Goal: Task Accomplishment & Management: Complete application form

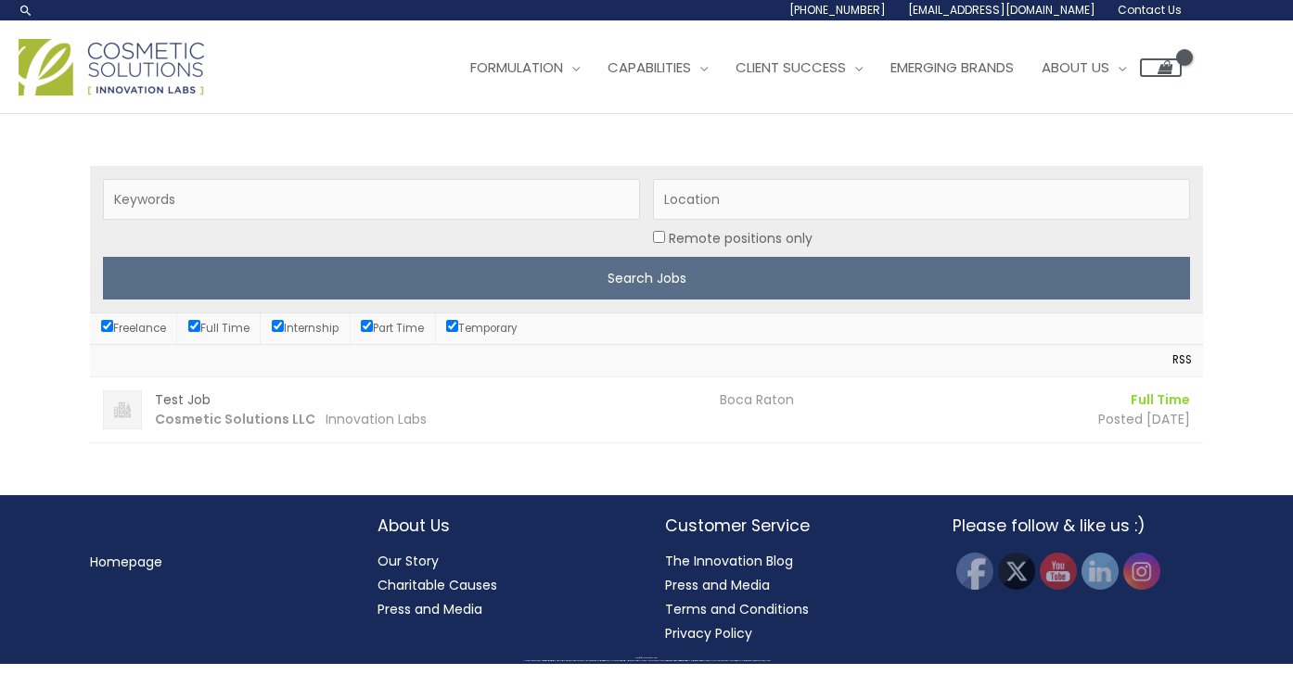
click at [106, 326] on input "Freelance" at bounding box center [107, 326] width 12 height 12
checkbox input "false"
click at [371, 321] on input "Part Time" at bounding box center [367, 326] width 12 height 12
checkbox input "false"
click at [458, 328] on input "Temporary" at bounding box center [452, 326] width 12 height 12
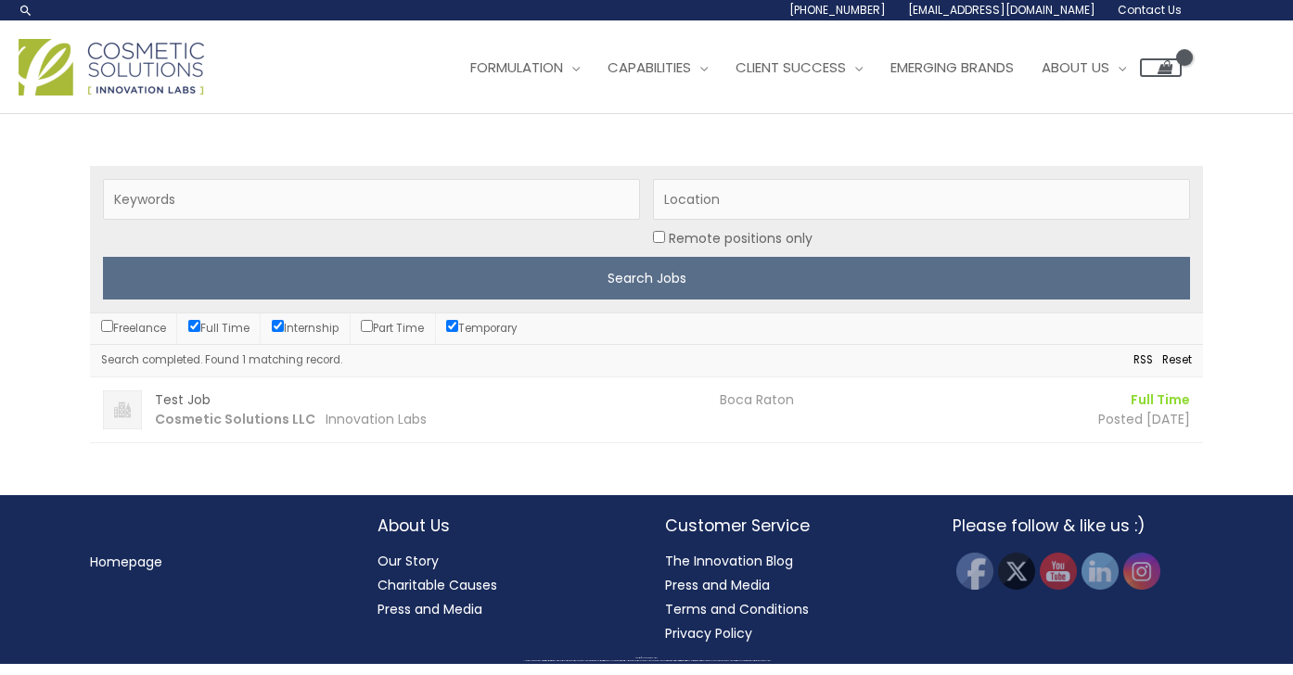
checkbox input "false"
click at [280, 326] on input "Internship" at bounding box center [278, 326] width 12 height 12
checkbox input "false"
click at [694, 198] on input "Location" at bounding box center [921, 199] width 537 height 41
click at [671, 200] on input "boca Raton" at bounding box center [921, 199] width 537 height 41
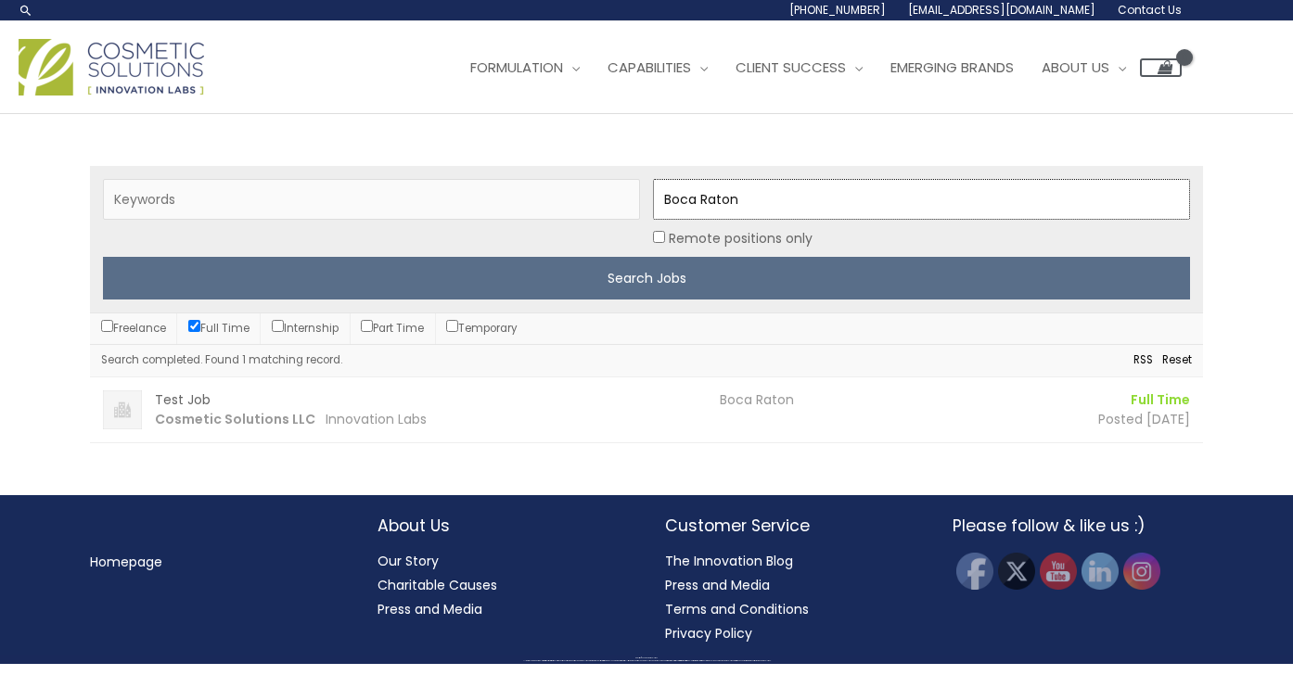
type input "Boca Raton"
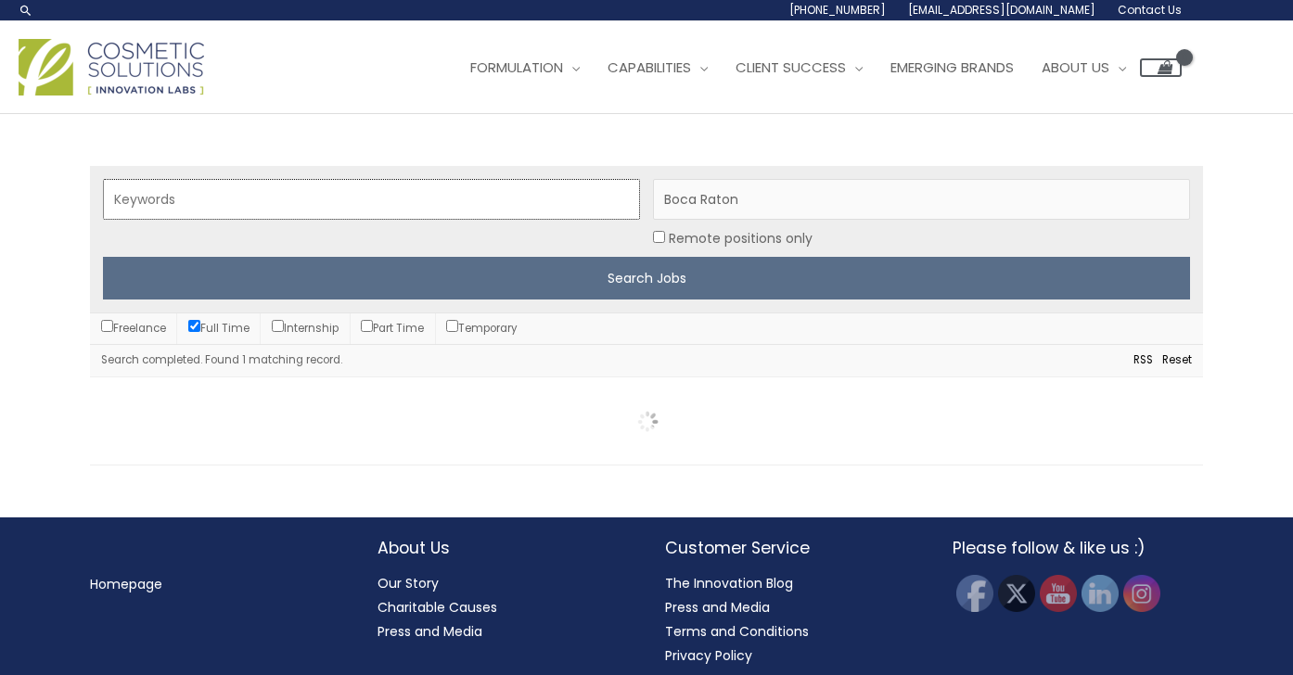
click at [197, 204] on input "Keywords" at bounding box center [371, 199] width 537 height 41
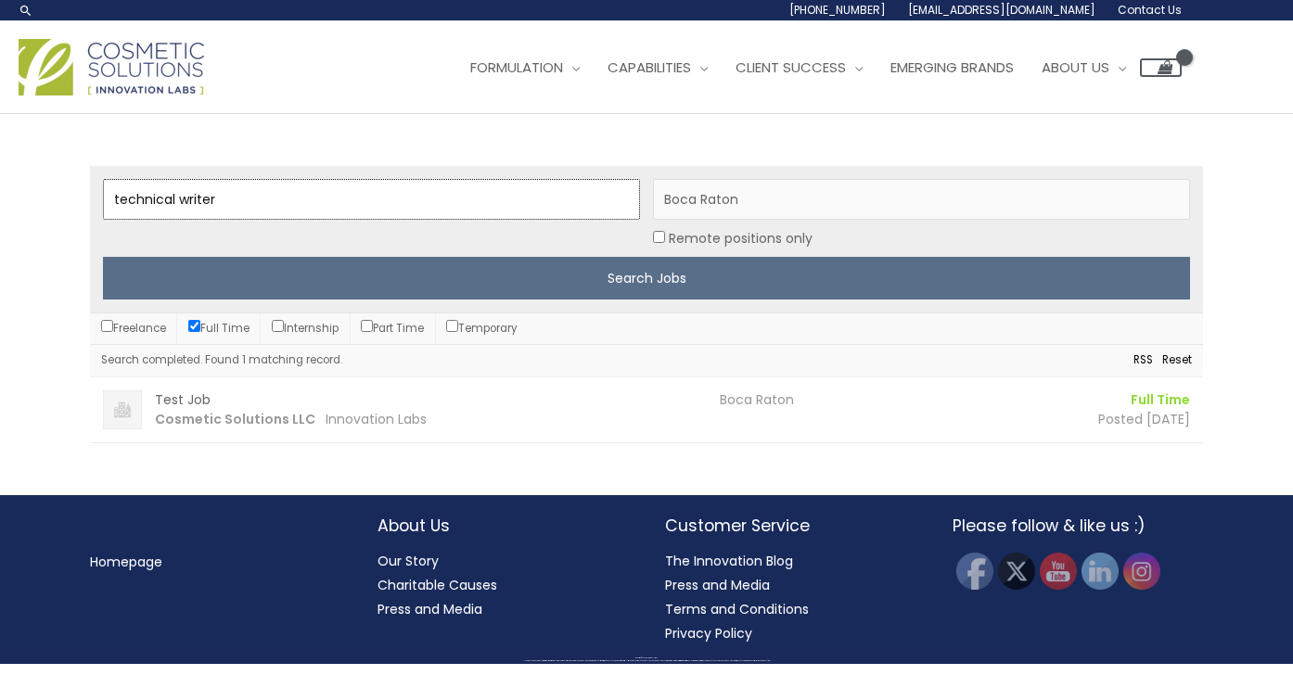
click at [270, 202] on input "technical writer" at bounding box center [371, 199] width 537 height 41
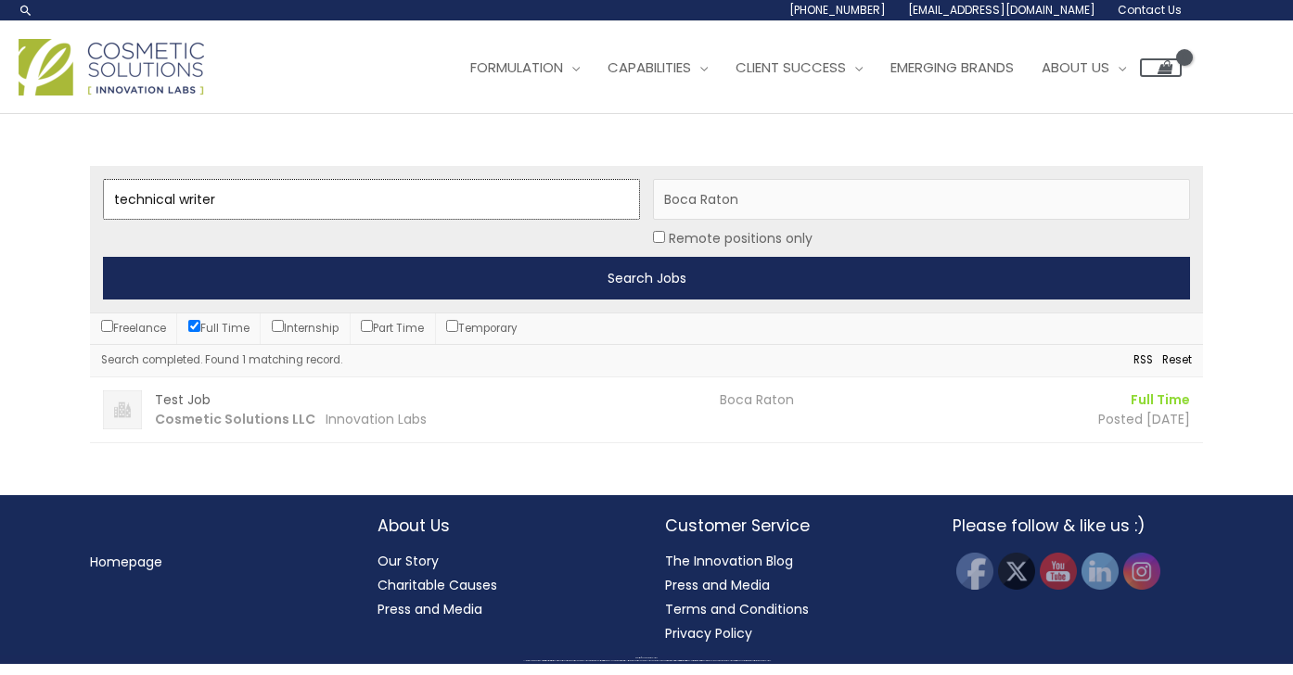
type input "technical writer"
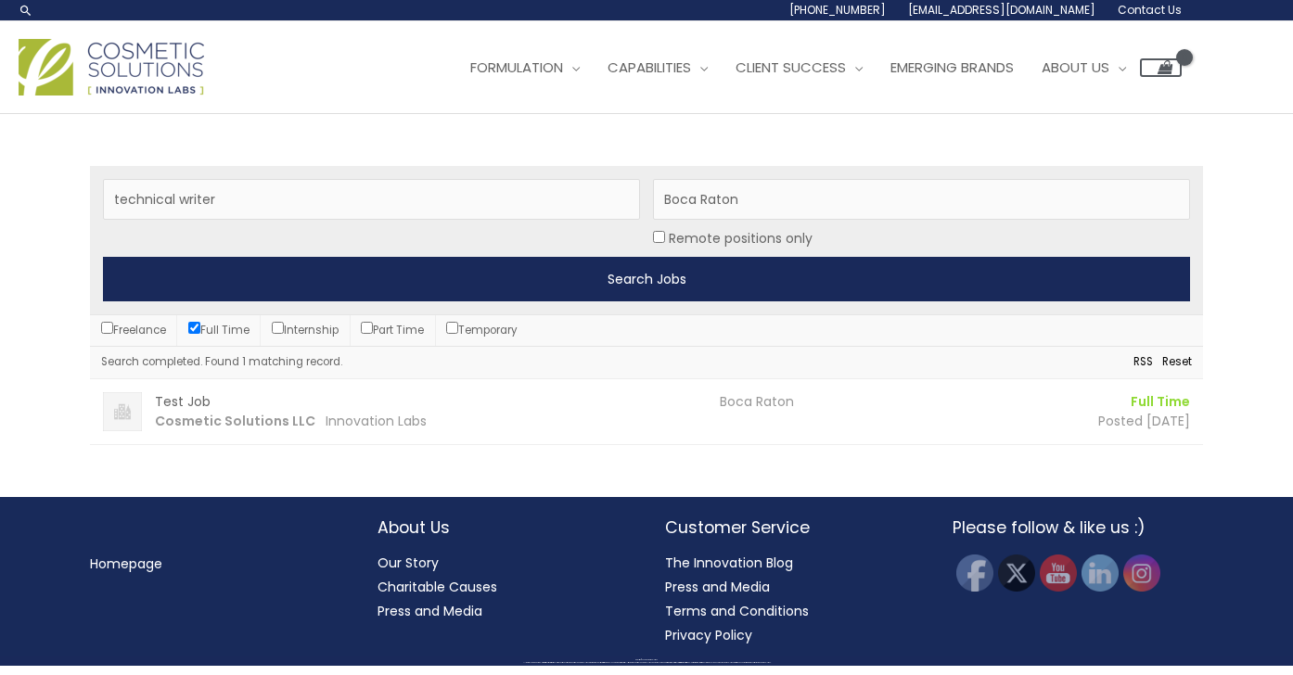
click at [646, 275] on input "Search Jobs" at bounding box center [646, 279] width 1087 height 45
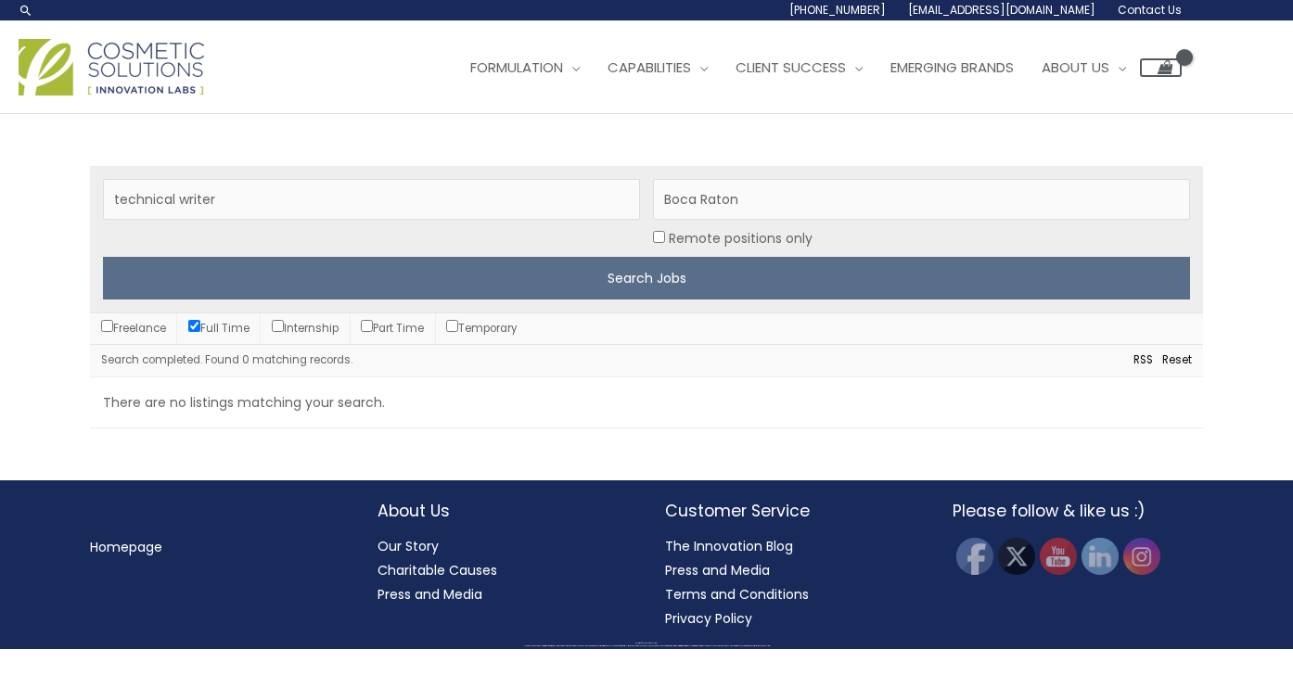
click at [197, 327] on input "Full Time" at bounding box center [194, 326] width 12 height 12
checkbox input "false"
click at [107, 321] on input "Freelance" at bounding box center [107, 326] width 12 height 12
checkbox input "true"
click at [197, 326] on input "Full Time" at bounding box center [194, 326] width 12 height 12
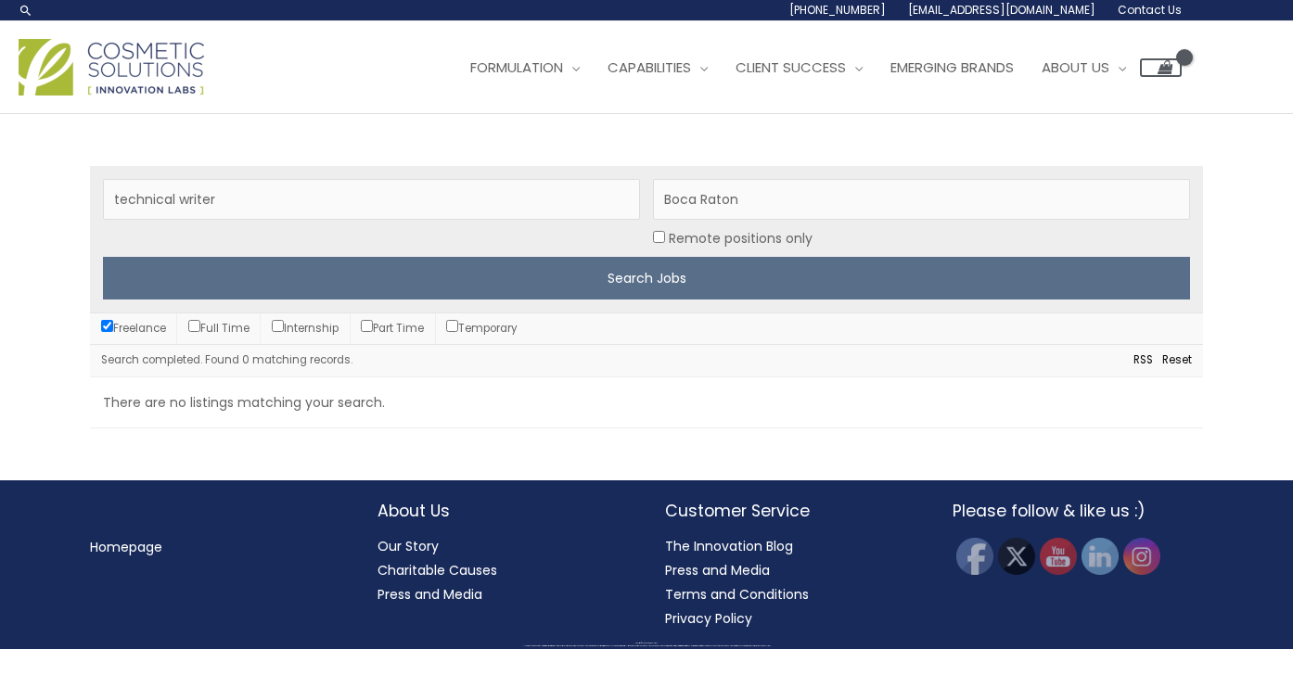
checkbox input "true"
click at [282, 325] on input "Internship" at bounding box center [278, 326] width 12 height 12
checkbox input "true"
click at [370, 326] on input "Part Time" at bounding box center [367, 326] width 12 height 12
checkbox input "true"
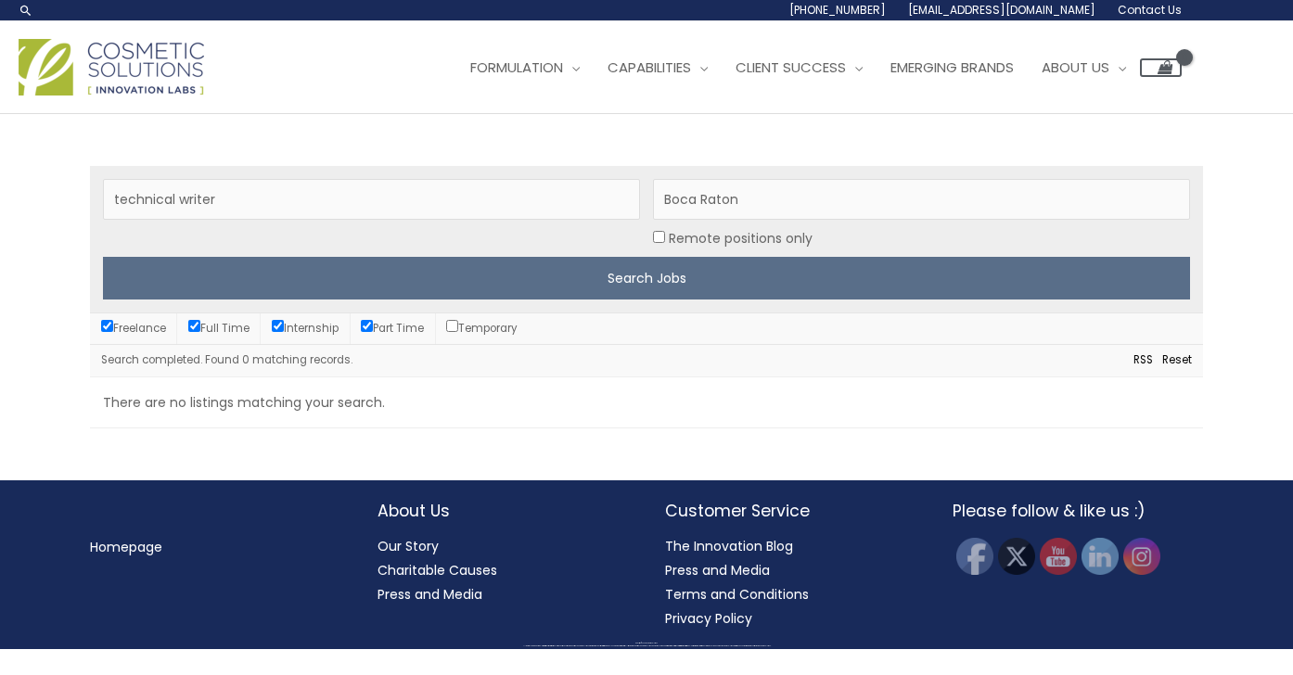
click at [458, 326] on input "Temporary" at bounding box center [452, 326] width 12 height 12
checkbox input "true"
